Goal: Task Accomplishment & Management: Manage account settings

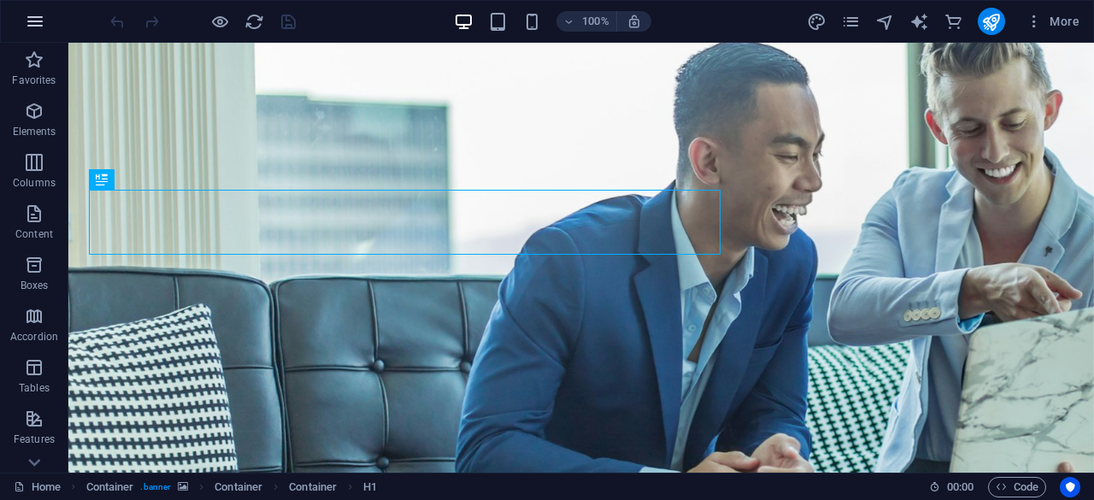
click at [29, 27] on icon "button" at bounding box center [35, 21] width 21 height 21
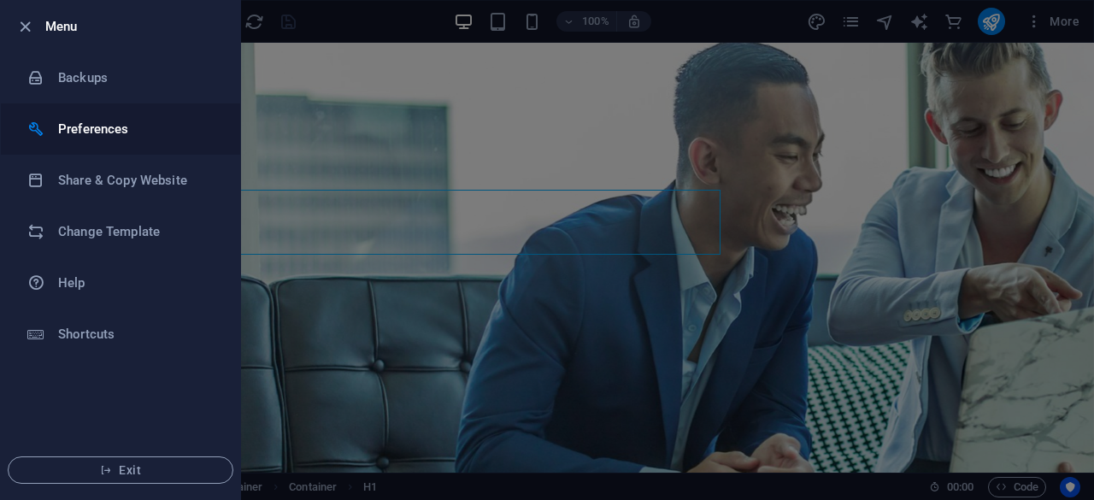
click at [88, 127] on h6 "Preferences" at bounding box center [137, 129] width 158 height 21
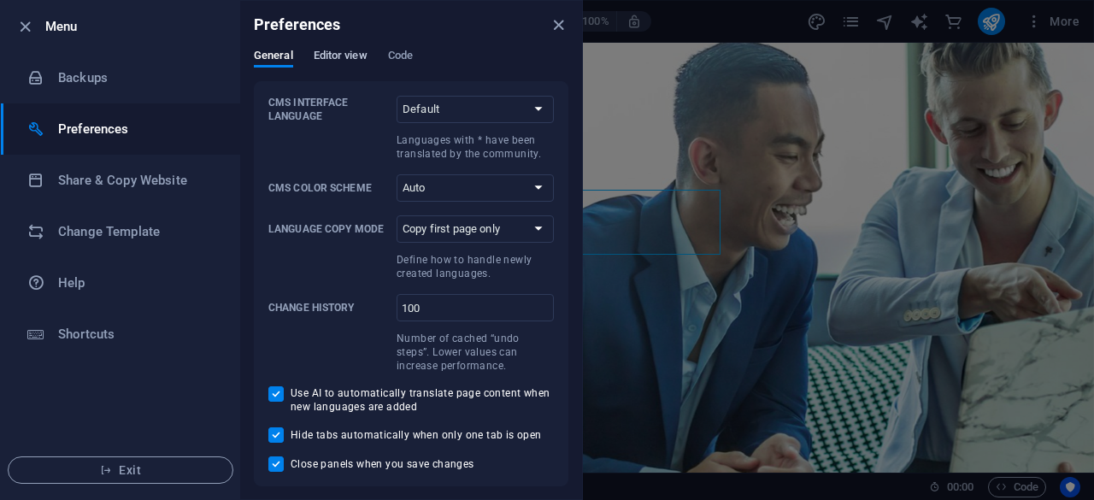
click at [320, 62] on span "Editor view" at bounding box center [341, 57] width 54 height 24
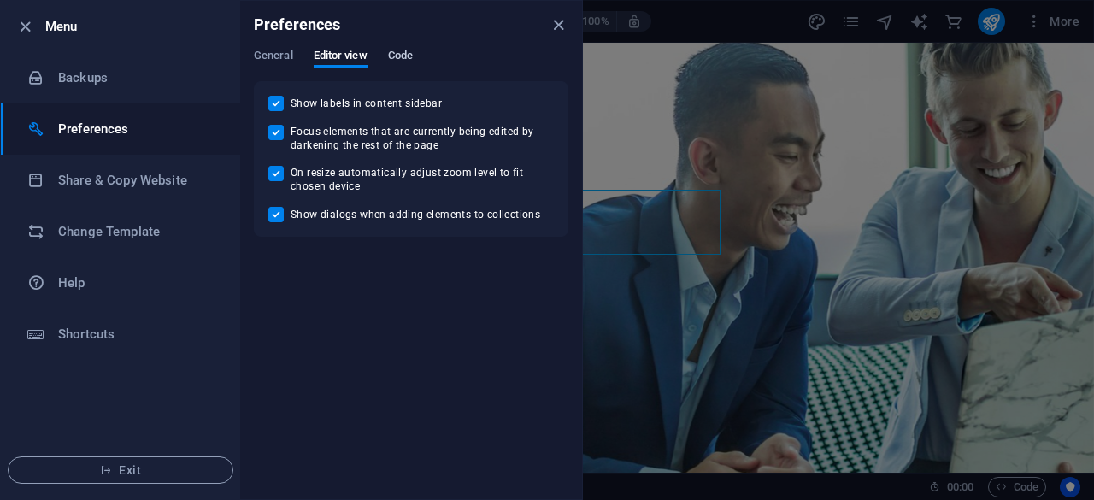
click at [404, 61] on span "Code" at bounding box center [400, 57] width 25 height 24
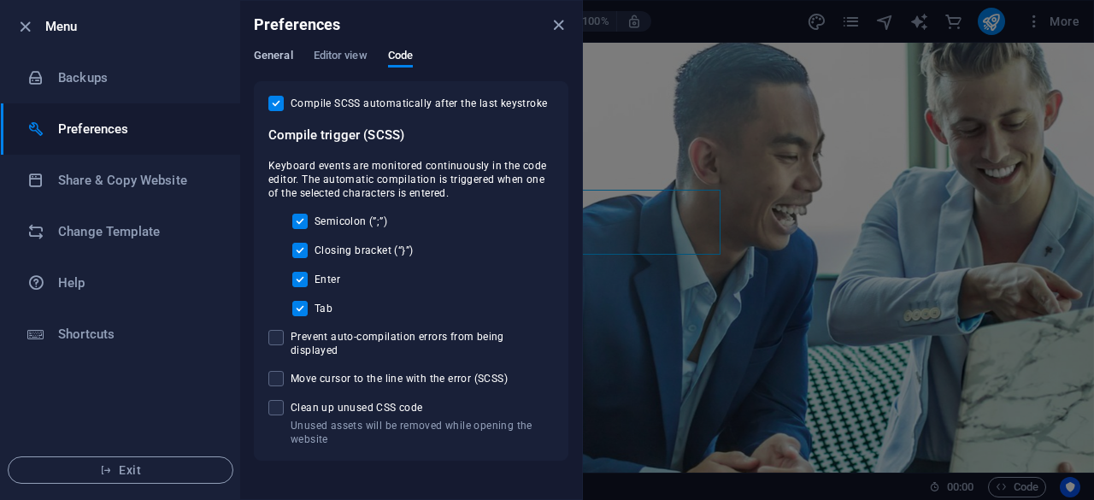
click at [256, 61] on span "General" at bounding box center [273, 57] width 39 height 24
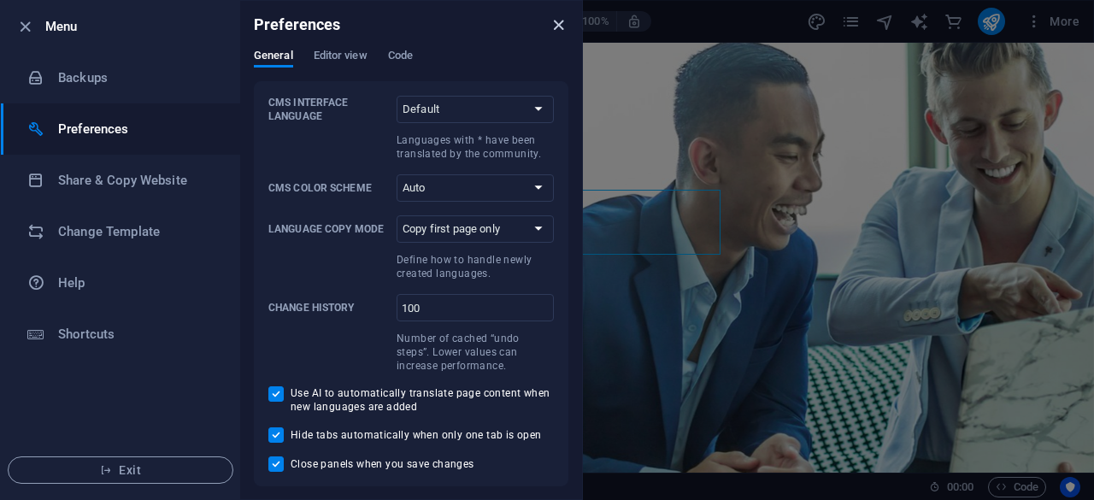
click at [552, 28] on icon "close" at bounding box center [559, 25] width 20 height 20
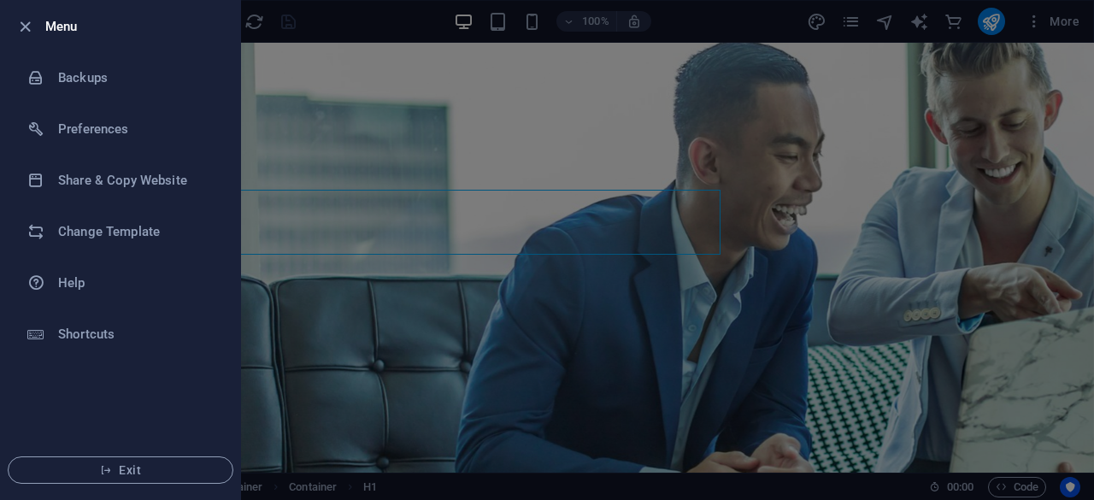
click at [1024, 80] on div at bounding box center [547, 250] width 1094 height 500
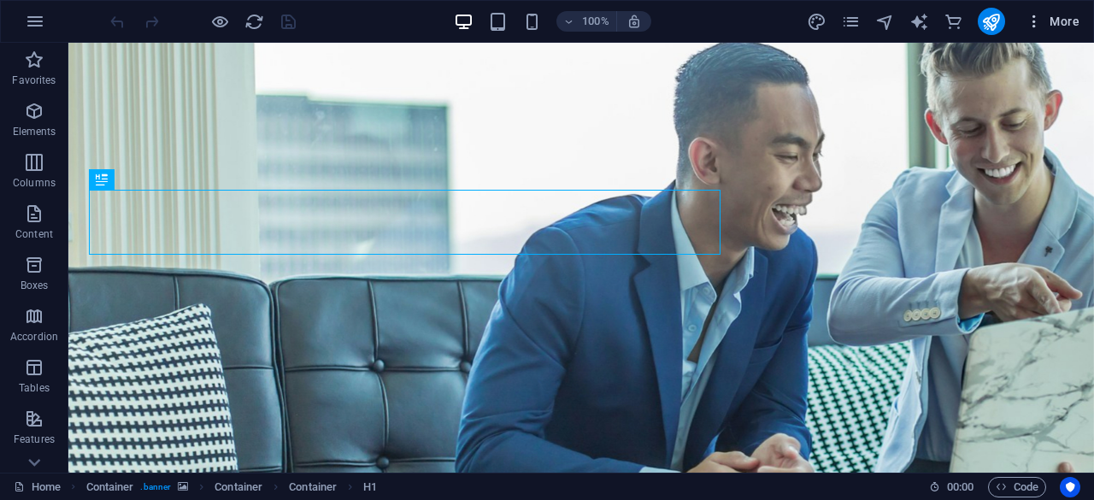
click at [1034, 20] on icon "button" at bounding box center [1034, 21] width 17 height 17
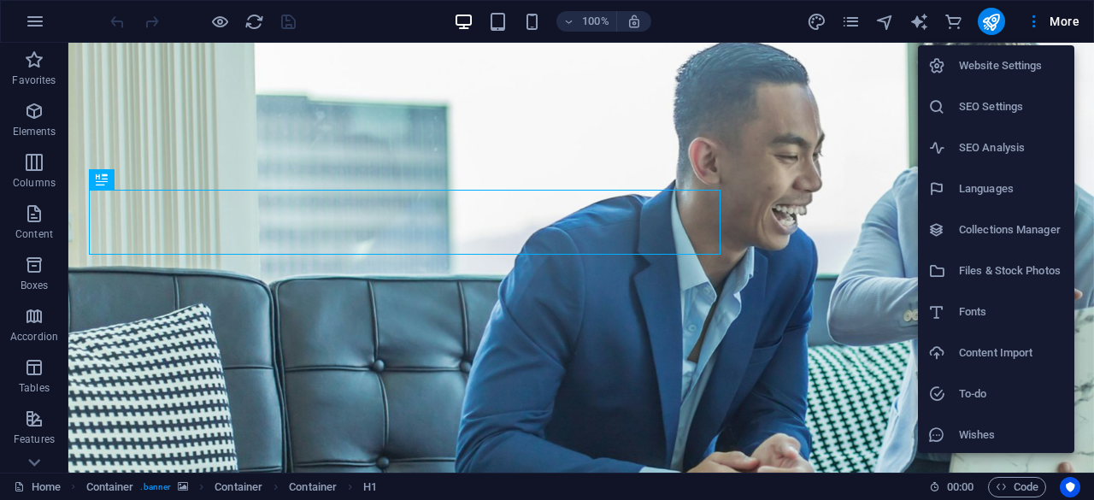
click at [1018, 74] on h6 "Website Settings" at bounding box center [1011, 66] width 105 height 21
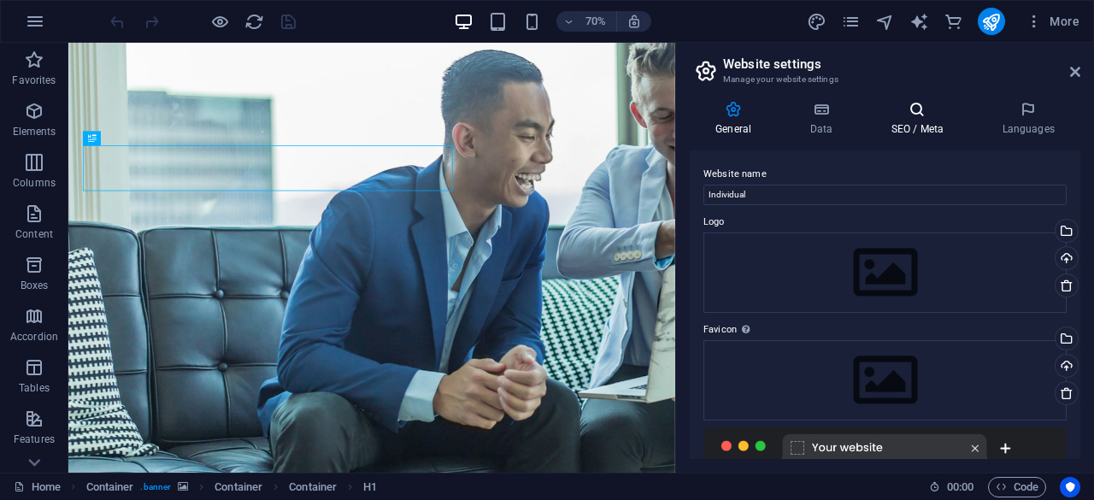
click at [949, 117] on icon at bounding box center [917, 109] width 104 height 17
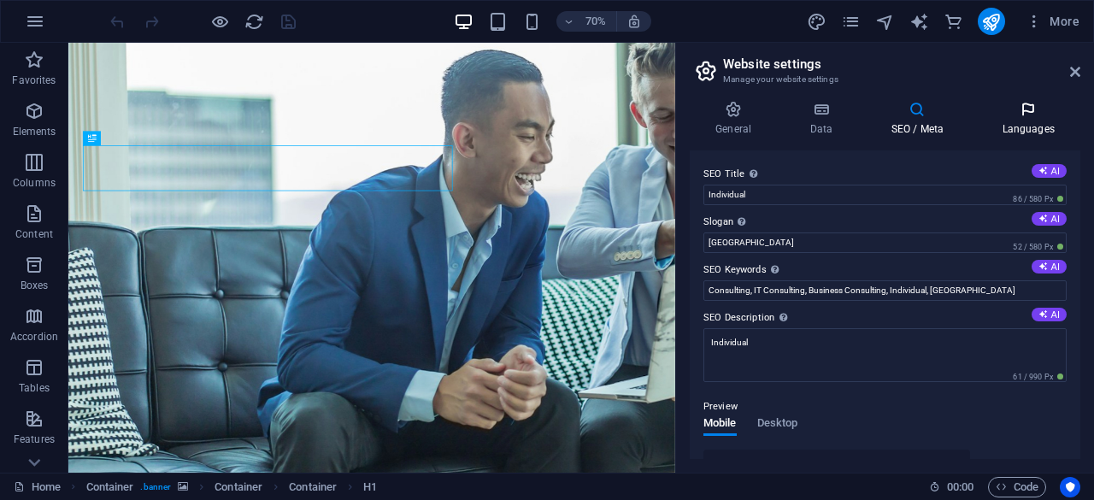
click at [1050, 120] on h4 "Languages" at bounding box center [1028, 119] width 104 height 36
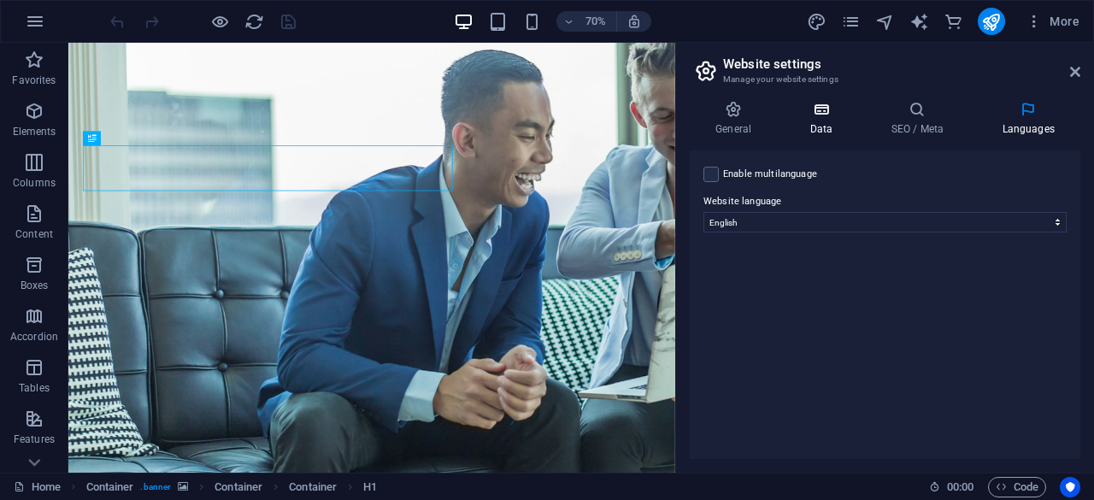
click at [802, 124] on h4 "Data" at bounding box center [824, 119] width 81 height 36
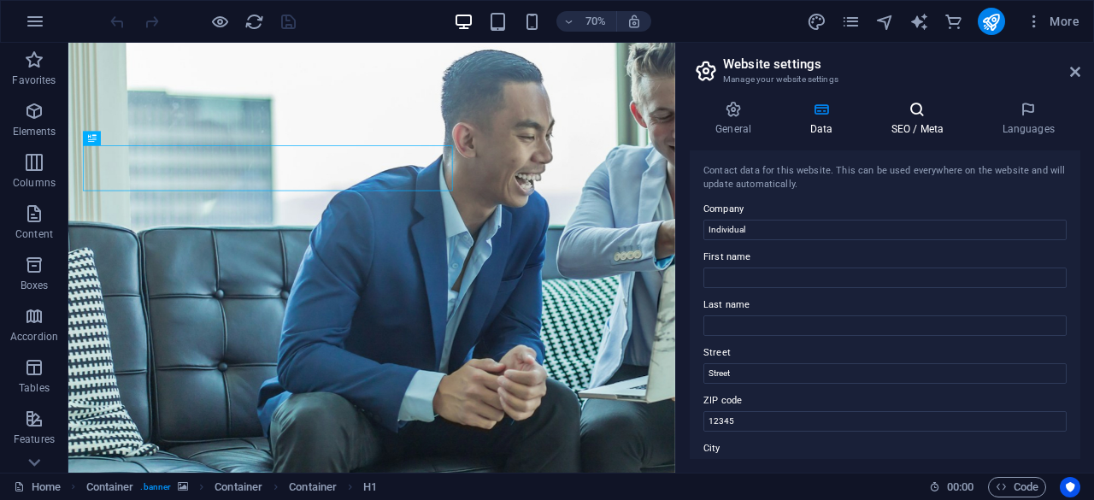
click at [917, 121] on h4 "SEO / Meta" at bounding box center [920, 119] width 111 height 36
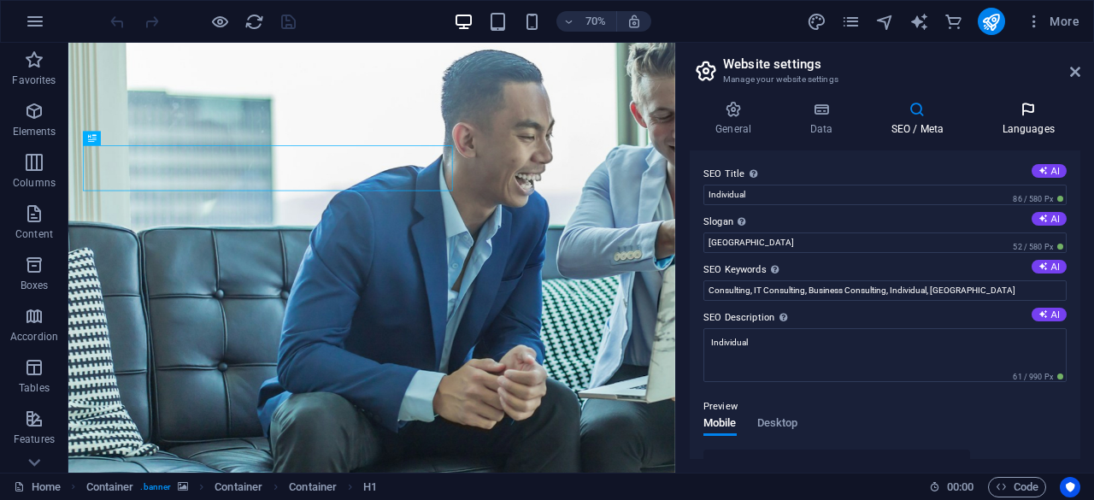
click at [1025, 107] on icon at bounding box center [1028, 109] width 104 height 17
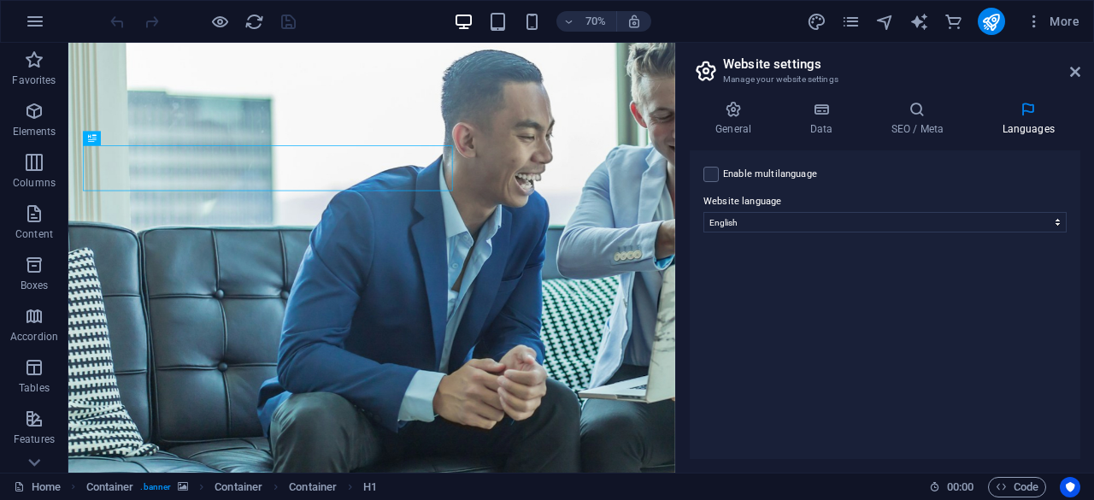
click at [1079, 63] on h2 "Website settings" at bounding box center [901, 63] width 357 height 15
